Goal: Navigation & Orientation: Find specific page/section

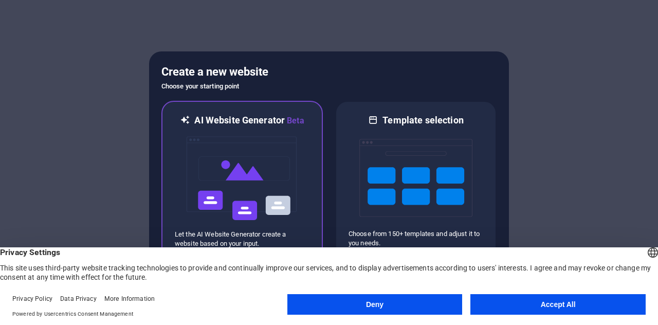
click at [228, 176] on img at bounding box center [242, 178] width 113 height 103
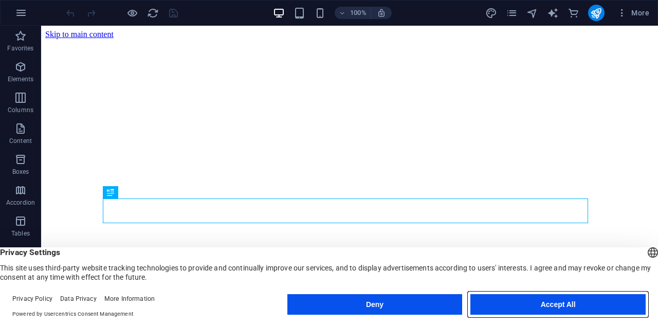
click at [551, 308] on button "Accept All" at bounding box center [558, 304] width 175 height 21
